Goal: Transaction & Acquisition: Purchase product/service

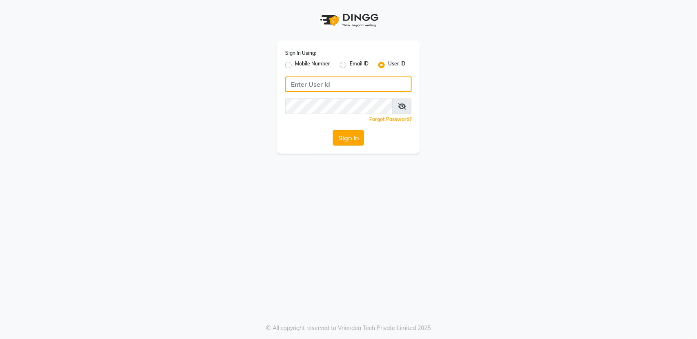
type input "bellaglamourra123"
click at [354, 139] on button "Sign In" at bounding box center [348, 138] width 31 height 16
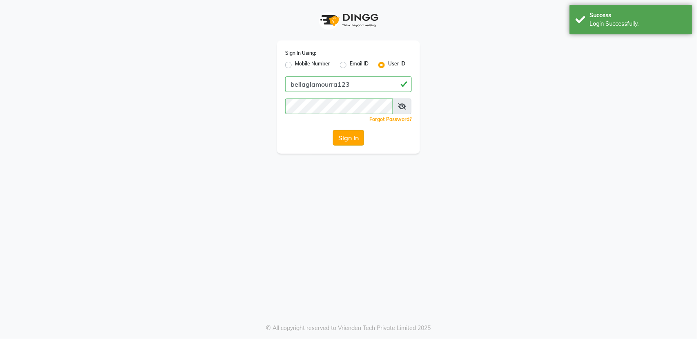
select select "service"
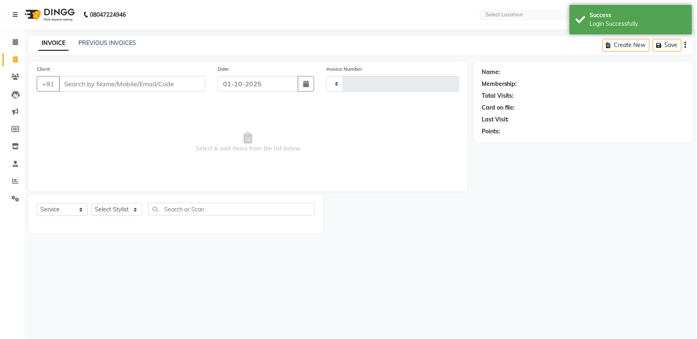
click at [354, 139] on span "Select & add items from the list below" at bounding box center [248, 142] width 422 height 82
click at [103, 81] on input "Client" at bounding box center [132, 84] width 147 height 16
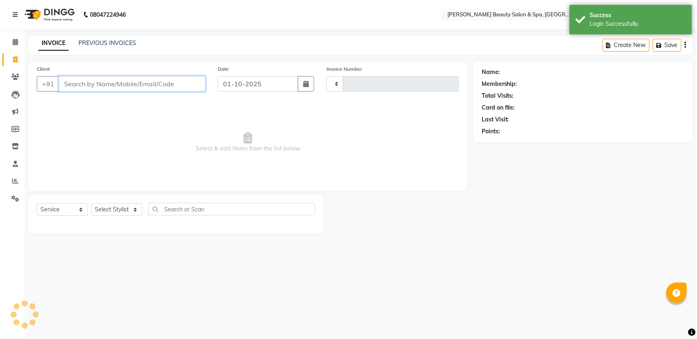
select select "en"
select select "7524"
type input "3088"
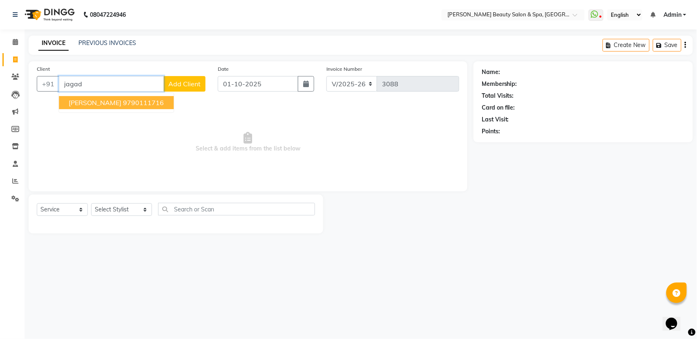
click at [125, 86] on input "jagad" at bounding box center [111, 84] width 105 height 16
type input "jagad"
click at [309, 78] on button "button" at bounding box center [306, 84] width 16 height 16
select select "10"
select select "2025"
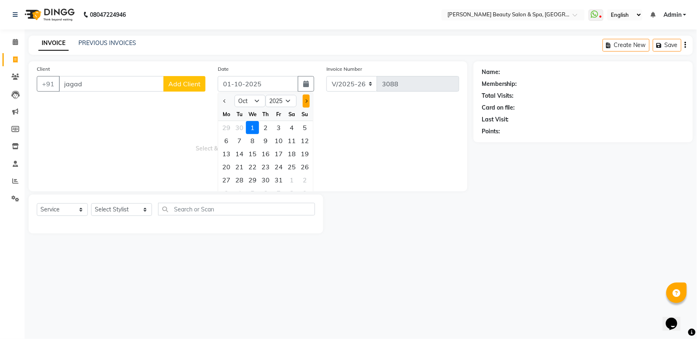
click at [303, 105] on button "Next month" at bounding box center [306, 100] width 7 height 13
click at [227, 102] on button "Previous month" at bounding box center [224, 100] width 7 height 13
click at [307, 98] on button "Next month" at bounding box center [306, 100] width 7 height 13
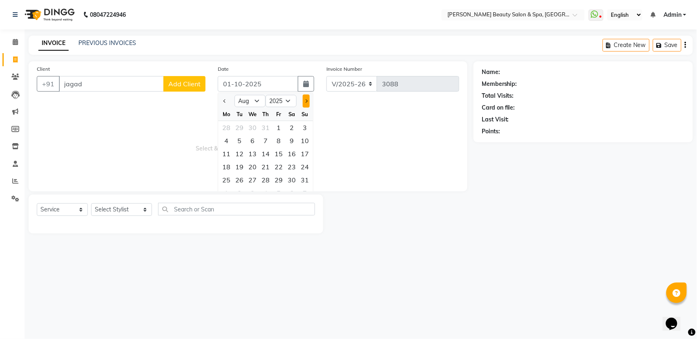
select select "9"
click at [305, 167] on div "28" at bounding box center [304, 166] width 13 height 13
type input "28-09-2025"
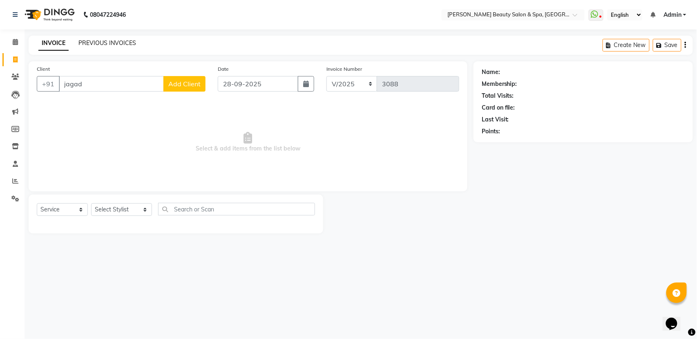
click at [118, 42] on link "PREVIOUS INVOICES" at bounding box center [107, 42] width 58 height 7
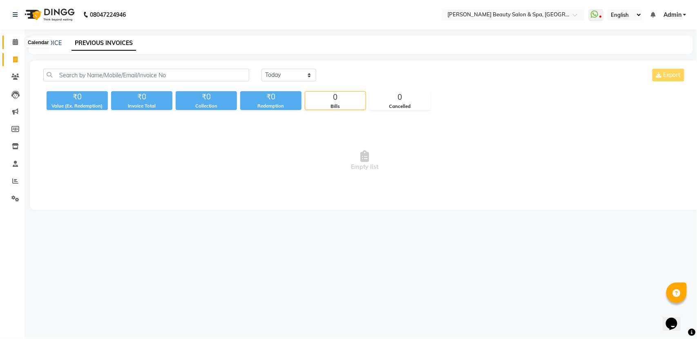
click at [13, 41] on icon at bounding box center [15, 42] width 5 height 6
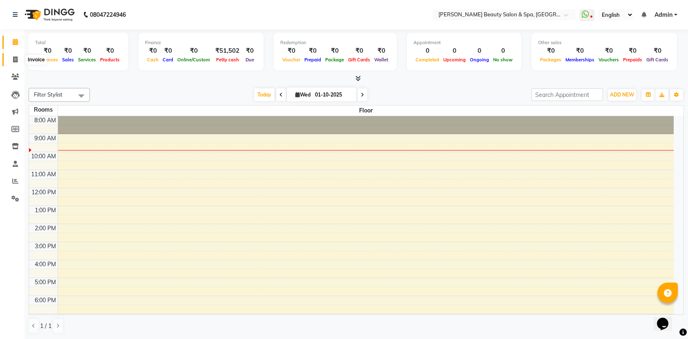
click at [12, 60] on span at bounding box center [15, 59] width 14 height 9
select select "service"
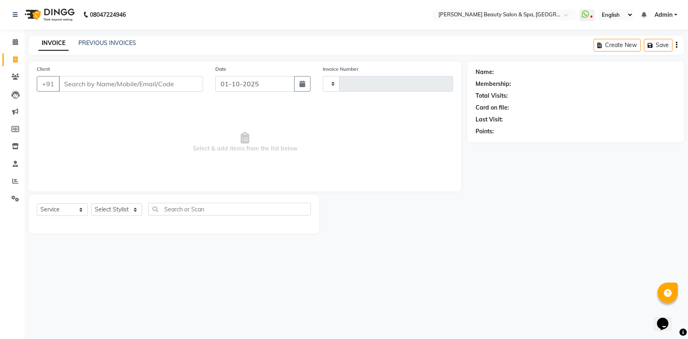
type input "3088"
select select "7524"
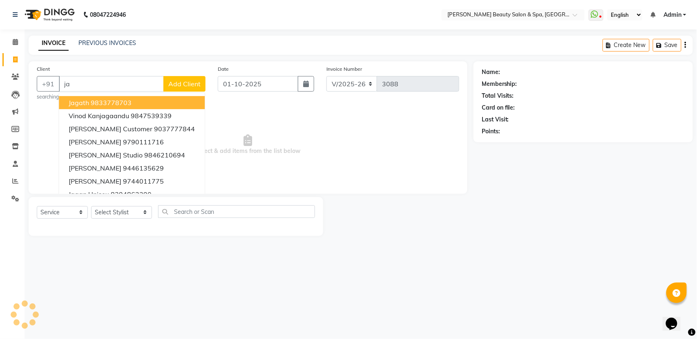
type input "j"
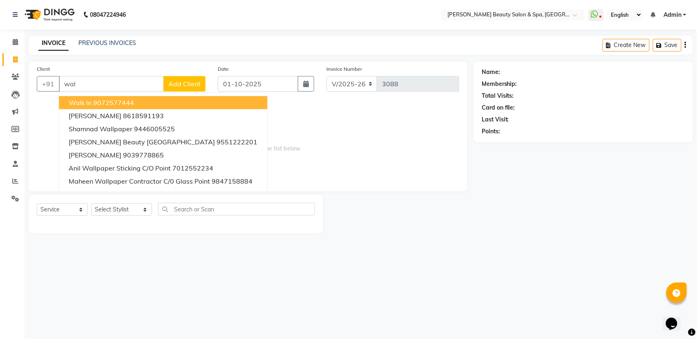
click at [141, 105] on button "Walk In 9072577444" at bounding box center [163, 102] width 208 height 13
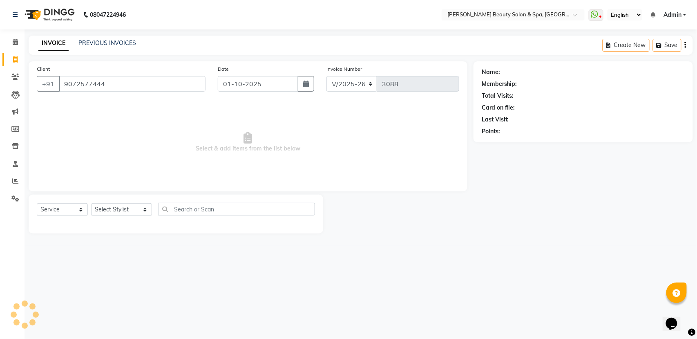
type input "9072577444"
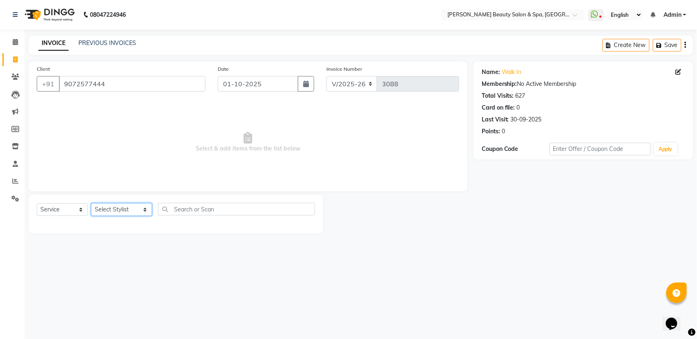
click at [124, 203] on select "Select Stylist Admin [PERSON_NAME] [PERSON_NAME] [PERSON_NAME] [PERSON_NAME] [P…" at bounding box center [121, 209] width 61 height 13
click at [123, 332] on div "08047224946 Select Location × [PERSON_NAME] Beauty Salon & Spa, [GEOGRAPHIC_DAT…" at bounding box center [348, 169] width 697 height 339
click at [136, 205] on select "Select Stylist Admin [PERSON_NAME] [PERSON_NAME] [PERSON_NAME] [PERSON_NAME] [P…" at bounding box center [121, 209] width 61 height 13
click at [91, 203] on select "Select Stylist Admin [PERSON_NAME] [PERSON_NAME] [PERSON_NAME] [PERSON_NAME] [P…" at bounding box center [121, 209] width 61 height 13
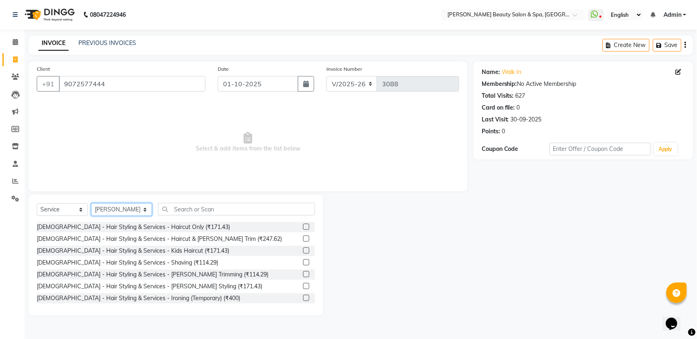
click at [123, 212] on select "Select Stylist Admin [PERSON_NAME] [PERSON_NAME] [PERSON_NAME] [PERSON_NAME] [P…" at bounding box center [121, 209] width 61 height 13
select select "67138"
click at [91, 203] on select "Select Stylist Admin [PERSON_NAME] [PERSON_NAME] [PERSON_NAME] [PERSON_NAME] [P…" at bounding box center [121, 209] width 61 height 13
click at [229, 216] on div "Select Service Product Membership Package Voucher Prepaid Gift Card Select Styl…" at bounding box center [176, 212] width 278 height 19
click at [229, 210] on input "text" at bounding box center [236, 209] width 157 height 13
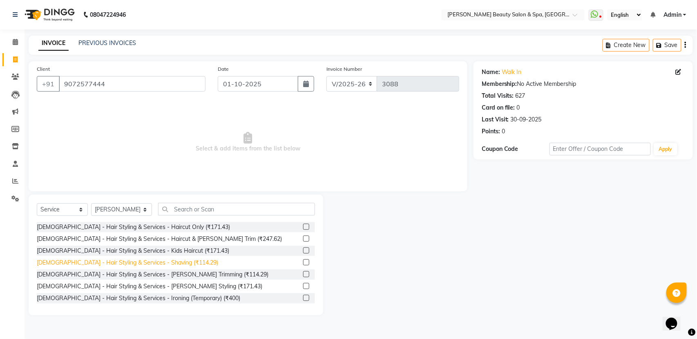
click at [151, 263] on div "[DEMOGRAPHIC_DATA] - Hair Styling & Services - Shaving (₹114.29)" at bounding box center [127, 262] width 181 height 9
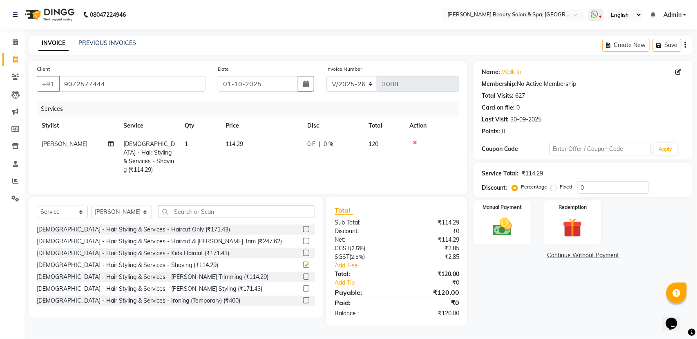
checkbox input "false"
click at [493, 221] on img at bounding box center [502, 226] width 32 height 23
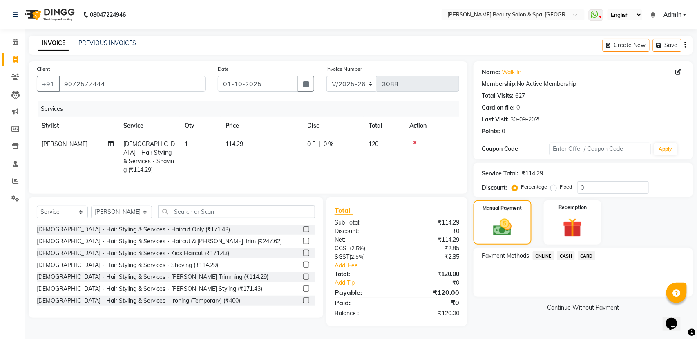
drag, startPoint x: 535, startPoint y: 256, endPoint x: 556, endPoint y: 258, distance: 20.9
click at [536, 256] on span "ONLINE" at bounding box center [542, 255] width 21 height 9
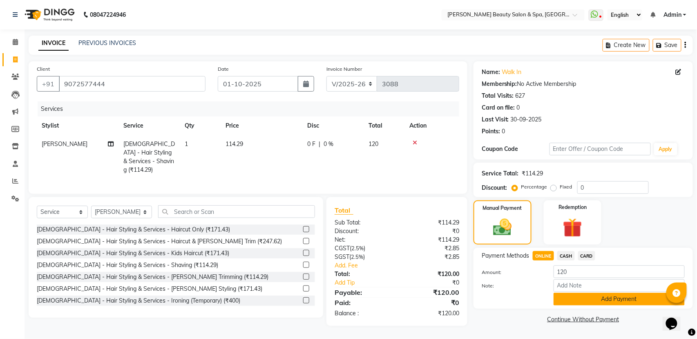
click at [562, 294] on button "Add Payment" at bounding box center [618, 298] width 131 height 13
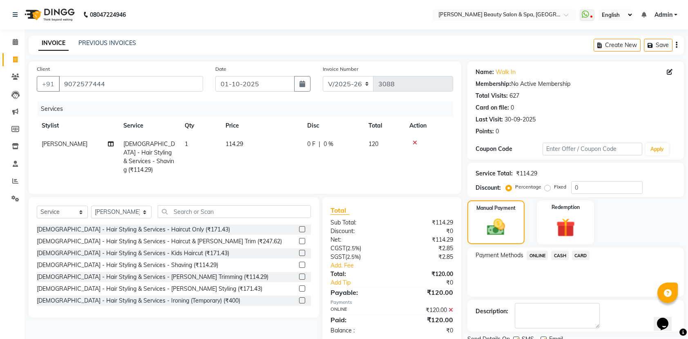
scroll to position [33, 0]
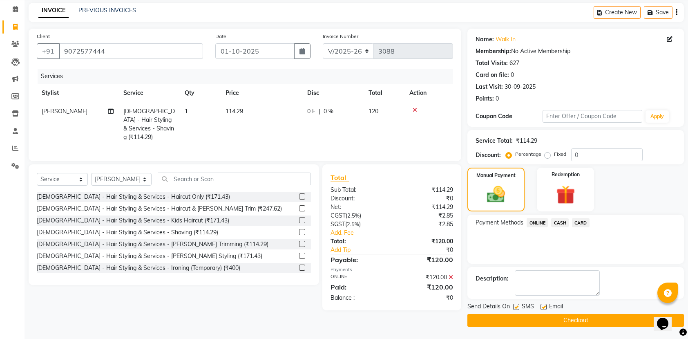
click at [564, 315] on button "Checkout" at bounding box center [575, 320] width 216 height 13
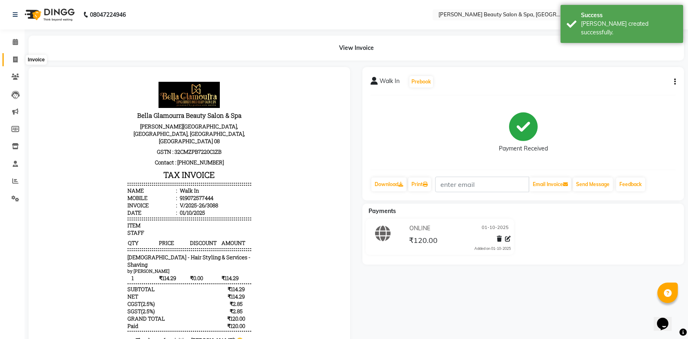
click at [22, 58] on span at bounding box center [15, 59] width 14 height 9
select select "service"
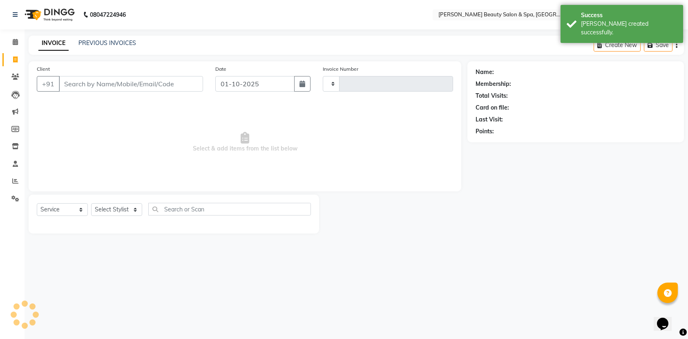
type input "3089"
select select "7524"
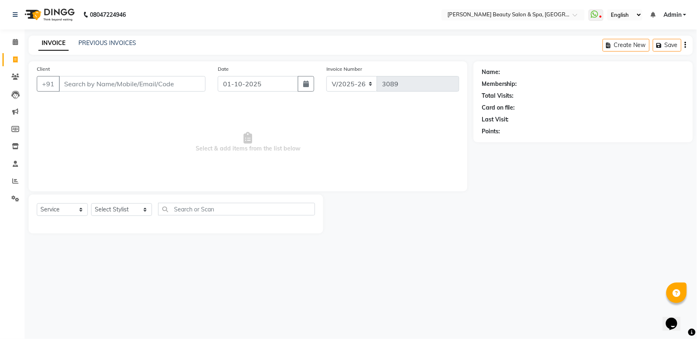
click at [88, 87] on input "Client" at bounding box center [132, 84] width 147 height 16
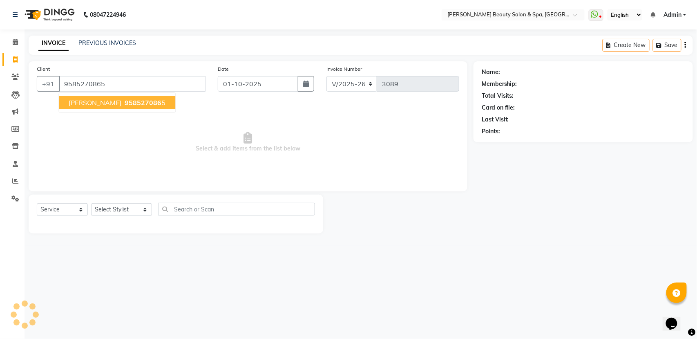
type input "9585270865"
click at [125, 103] on span "958527086" at bounding box center [143, 102] width 37 height 8
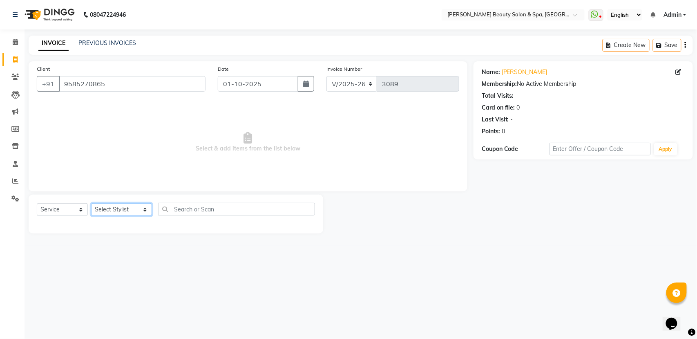
click at [135, 205] on select "Select Stylist Admin [PERSON_NAME] [PERSON_NAME] [PERSON_NAME] [PERSON_NAME] [P…" at bounding box center [121, 209] width 61 height 13
select select "67138"
click at [91, 203] on select "Select Stylist Admin [PERSON_NAME] [PERSON_NAME] [PERSON_NAME] [PERSON_NAME] [P…" at bounding box center [121, 209] width 61 height 13
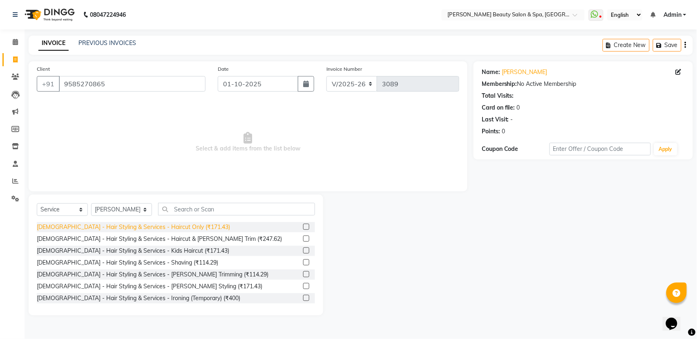
click at [168, 225] on div "[DEMOGRAPHIC_DATA] - Hair Styling & Services - Haircut Only (₹171.43)" at bounding box center [133, 227] width 193 height 9
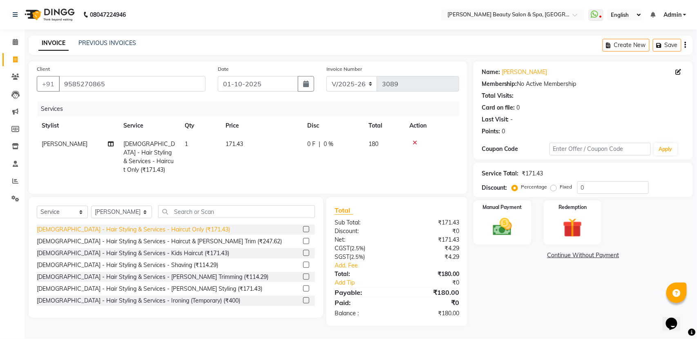
click at [165, 227] on div "[DEMOGRAPHIC_DATA] - Hair Styling & Services - Haircut Only (₹171.43)" at bounding box center [133, 229] width 193 height 9
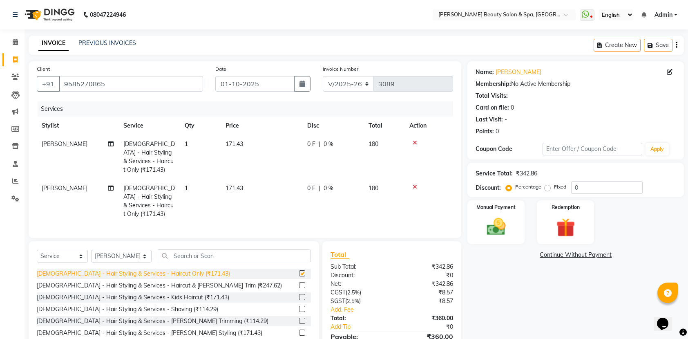
checkbox input "false"
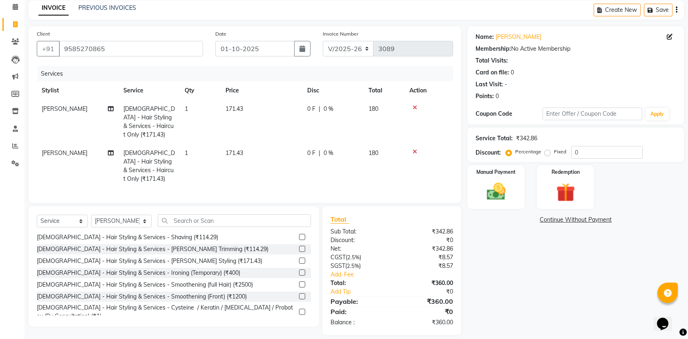
scroll to position [54, 0]
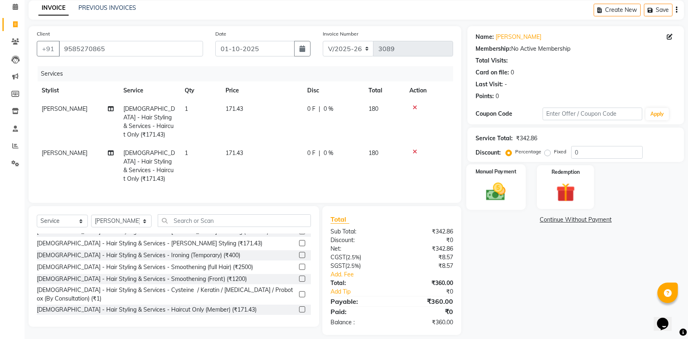
click at [495, 194] on img at bounding box center [496, 191] width 32 height 22
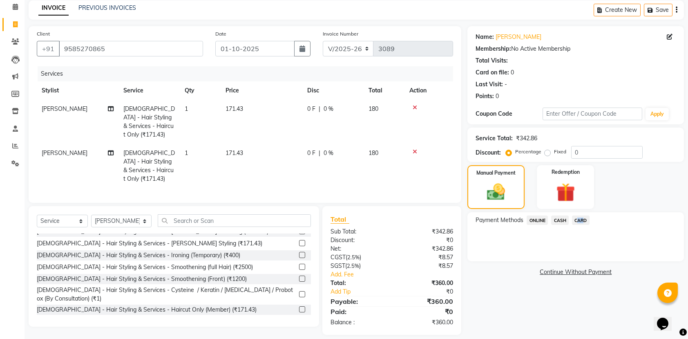
drag, startPoint x: 579, startPoint y: 215, endPoint x: 581, endPoint y: 223, distance: 8.3
click at [581, 223] on span "CARD" at bounding box center [581, 219] width 18 height 9
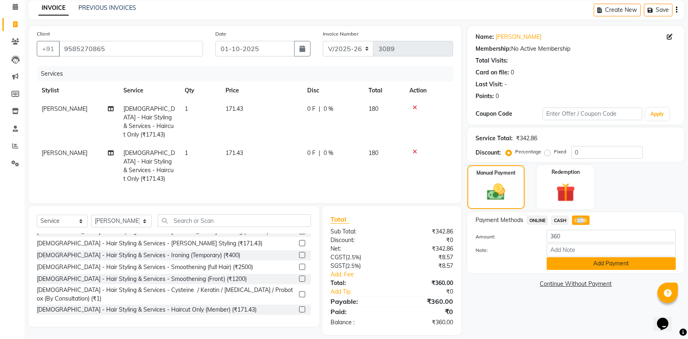
click at [607, 265] on button "Add Payment" at bounding box center [610, 263] width 129 height 13
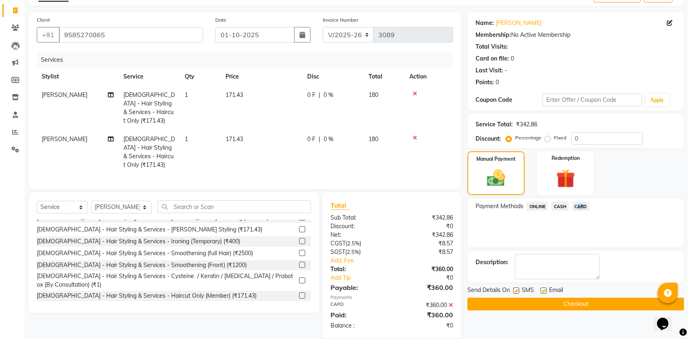
scroll to position [53, 0]
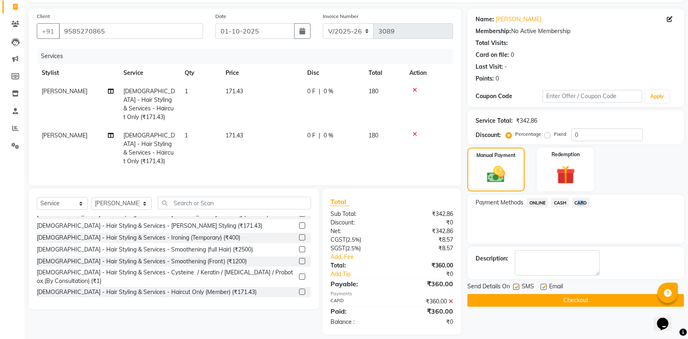
drag, startPoint x: 608, startPoint y: 298, endPoint x: 608, endPoint y: 305, distance: 6.9
click at [608, 305] on button "Checkout" at bounding box center [575, 300] width 216 height 13
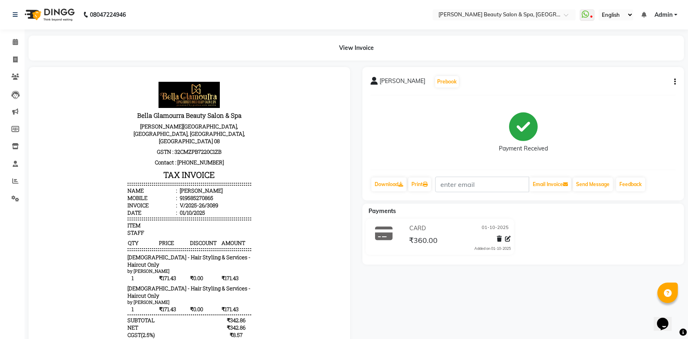
select select "service"
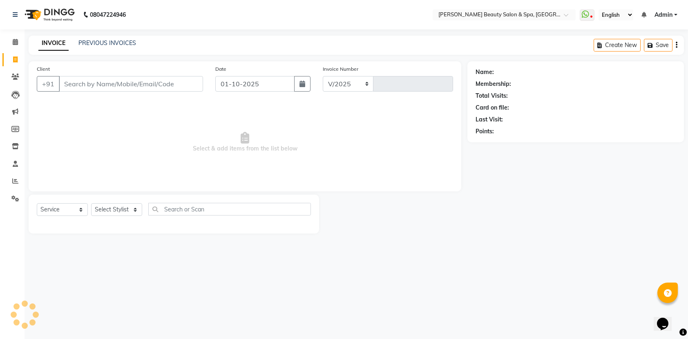
select select "7524"
type input "3090"
click at [91, 47] on div "PREVIOUS INVOICES" at bounding box center [107, 43] width 58 height 9
click at [121, 45] on link "PREVIOUS INVOICES" at bounding box center [107, 42] width 58 height 7
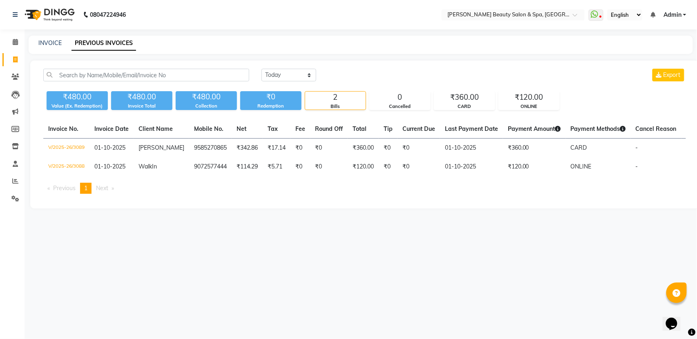
select select "service"
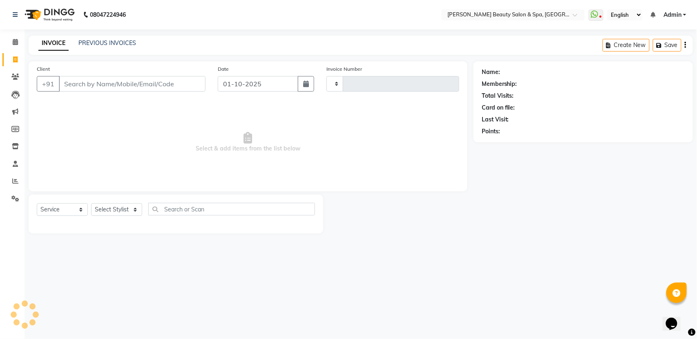
type input "3090"
select select "7524"
